Goal: Task Accomplishment & Management: Manage account settings

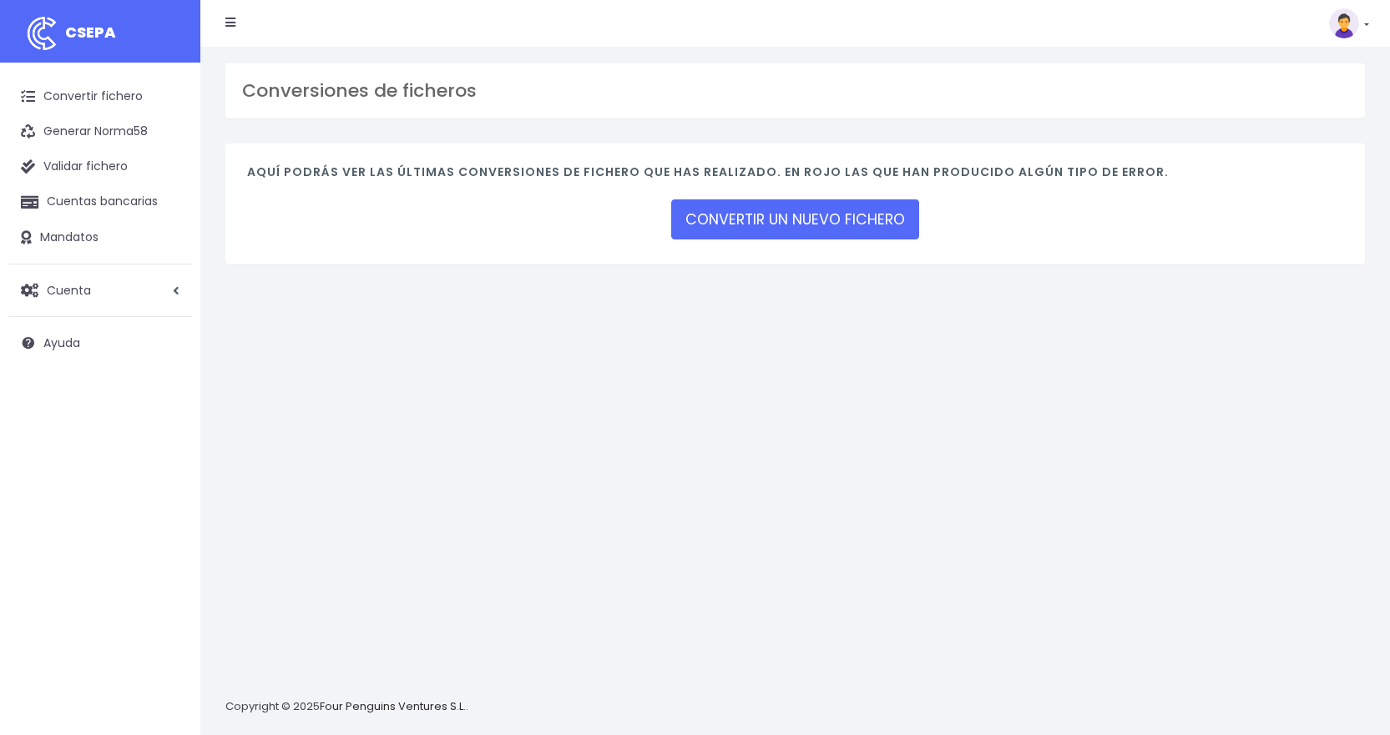
click at [438, 368] on div "Conversiones de ficheros Aquí podrás ver las últimas conversiones de fichero qu…" at bounding box center [794, 391] width 1189 height 689
drag, startPoint x: 83, startPoint y: 295, endPoint x: 52, endPoint y: 300, distance: 31.3
click at [82, 296] on span "Cuenta" at bounding box center [69, 289] width 44 height 17
click at [74, 387] on link "Facturación" at bounding box center [109, 391] width 165 height 30
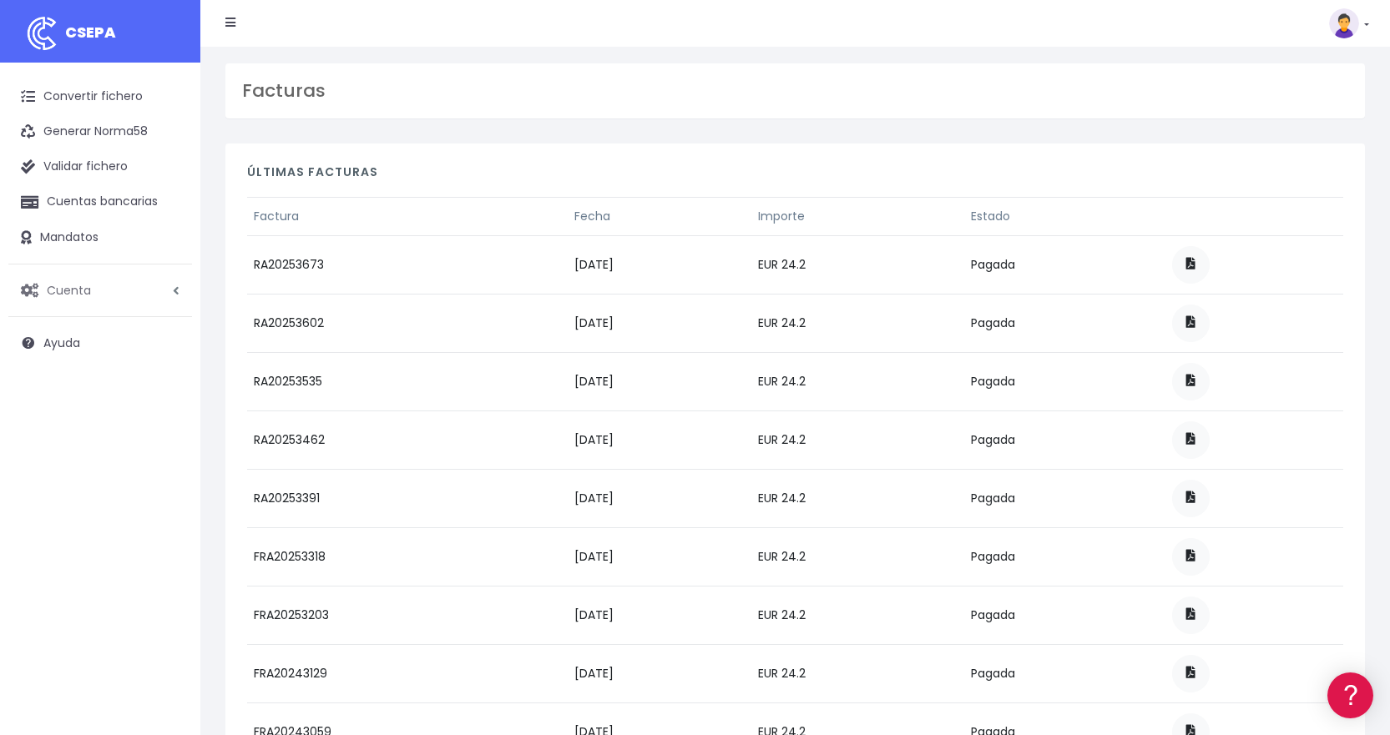
click at [86, 291] on span "Cuenta" at bounding box center [69, 289] width 44 height 17
click at [76, 396] on link "Facturación" at bounding box center [109, 391] width 165 height 30
